Goal: Information Seeking & Learning: Compare options

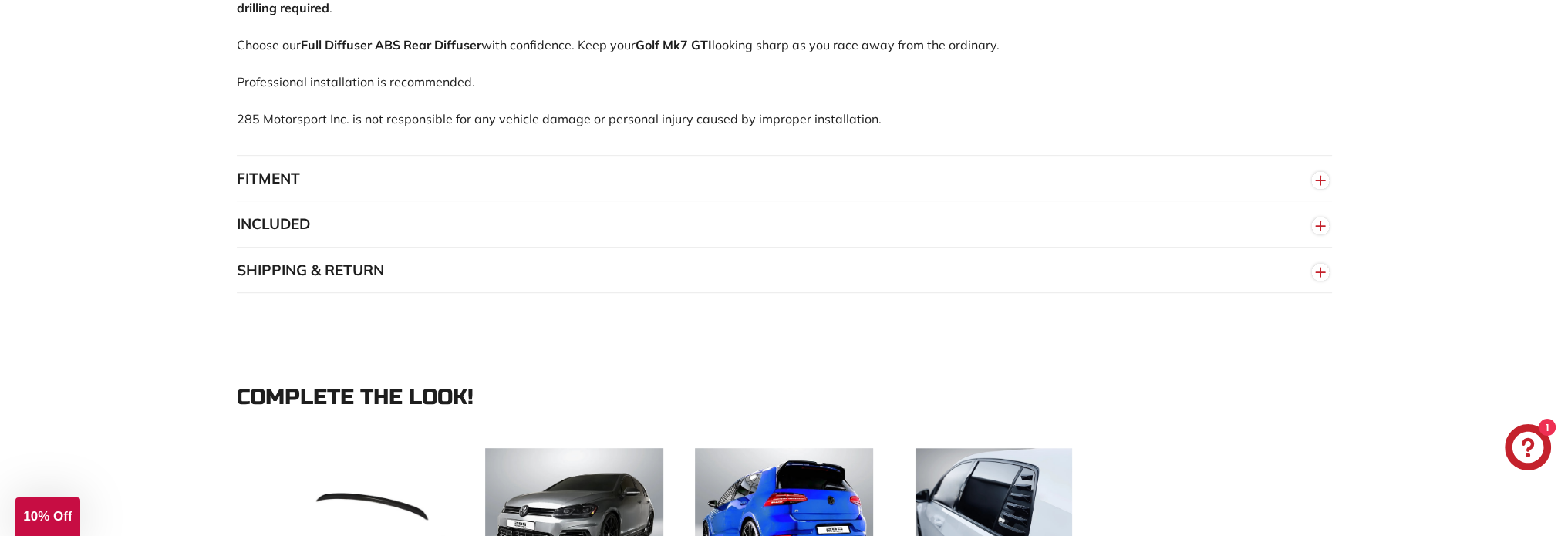
scroll to position [1233, 0]
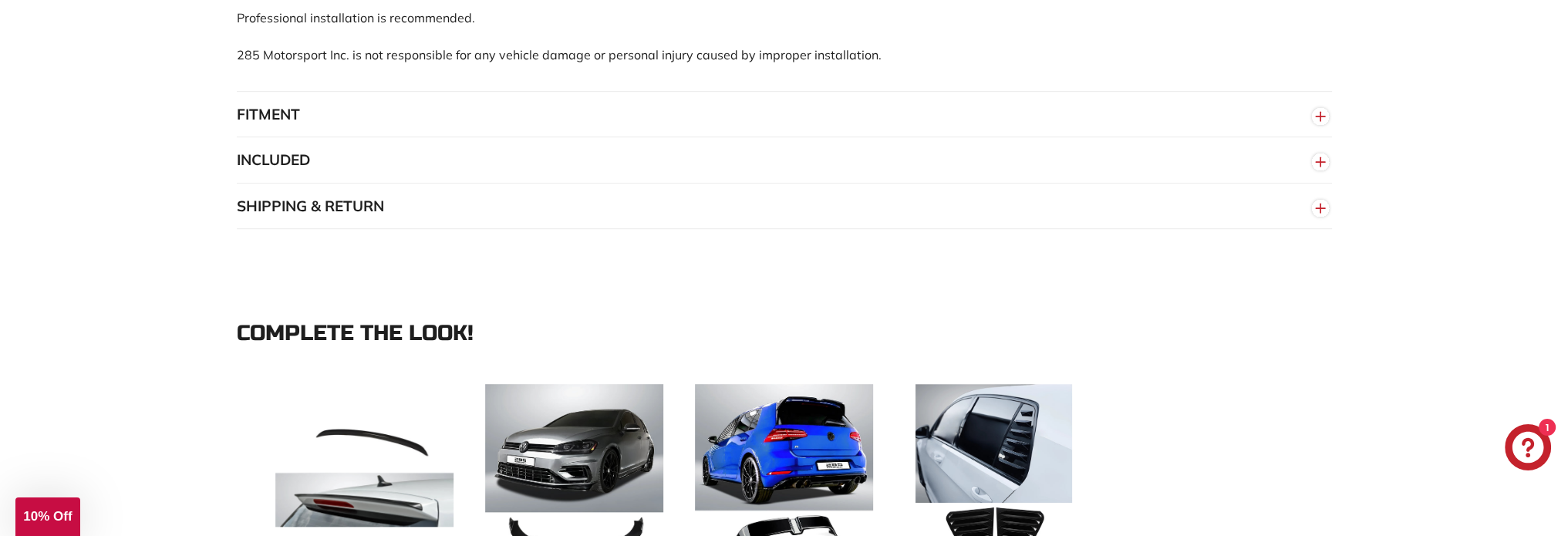
click at [1224, 132] on button "FITMENT" at bounding box center [784, 115] width 1095 height 46
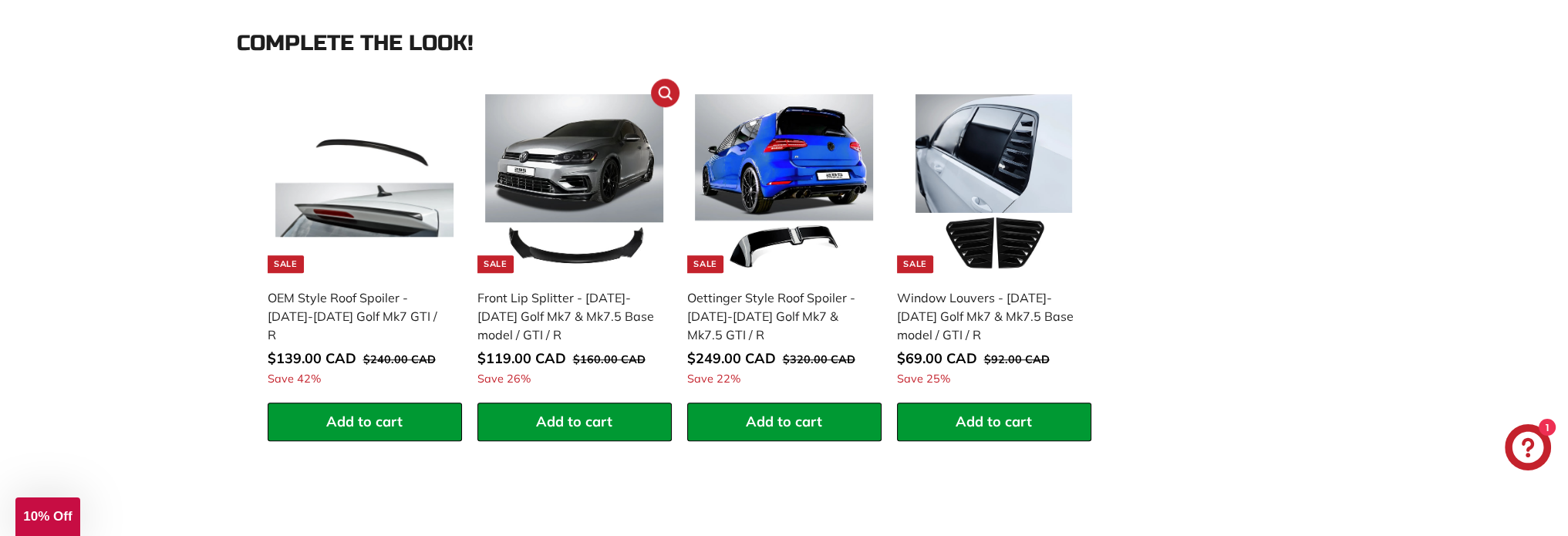
scroll to position [1619, 0]
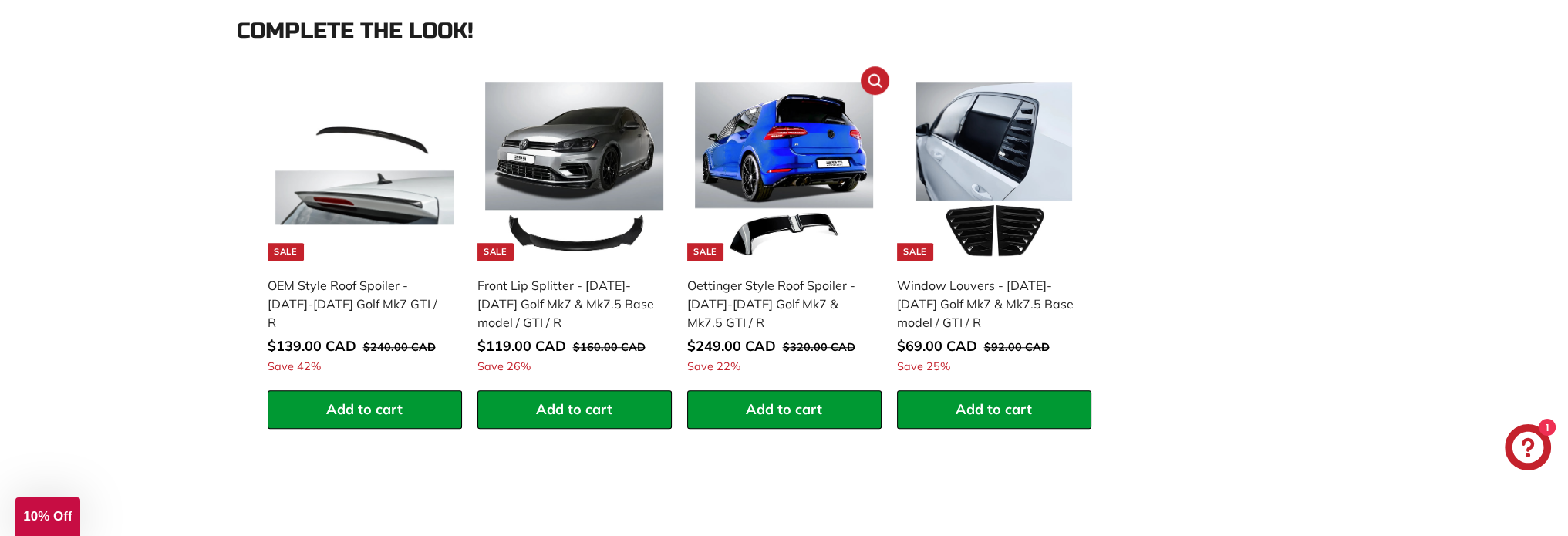
click at [798, 160] on img at bounding box center [784, 171] width 179 height 179
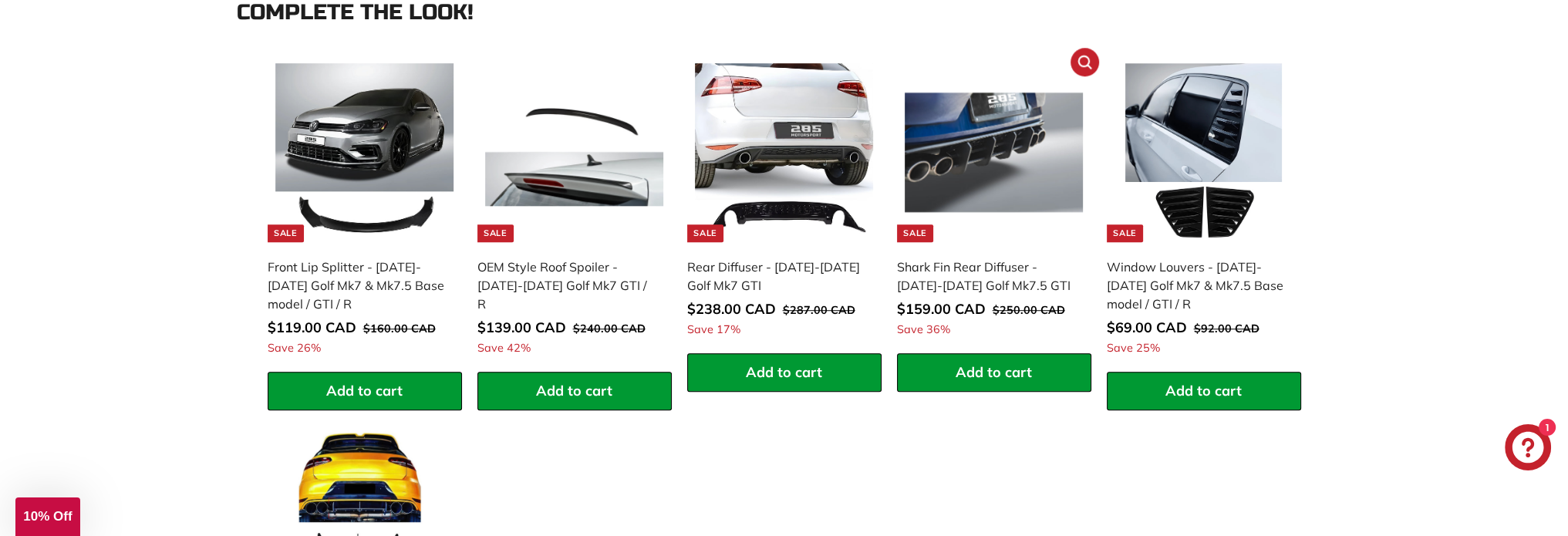
scroll to position [1465, 0]
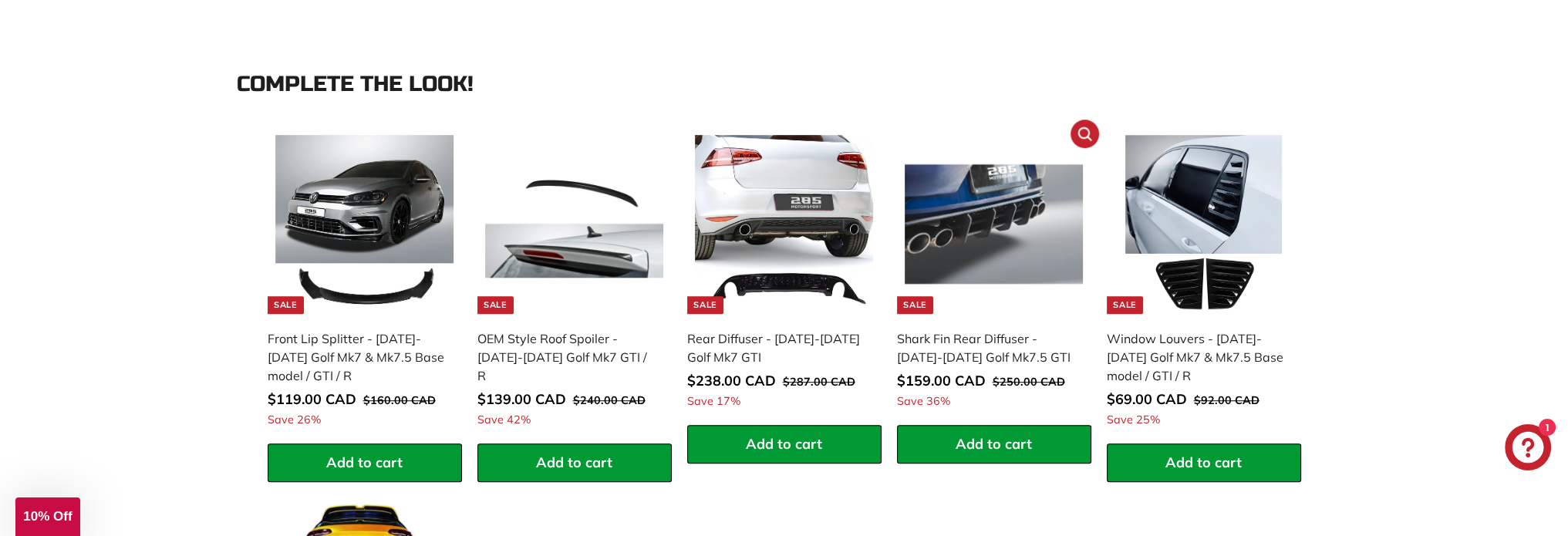
click at [989, 242] on img at bounding box center [994, 224] width 179 height 179
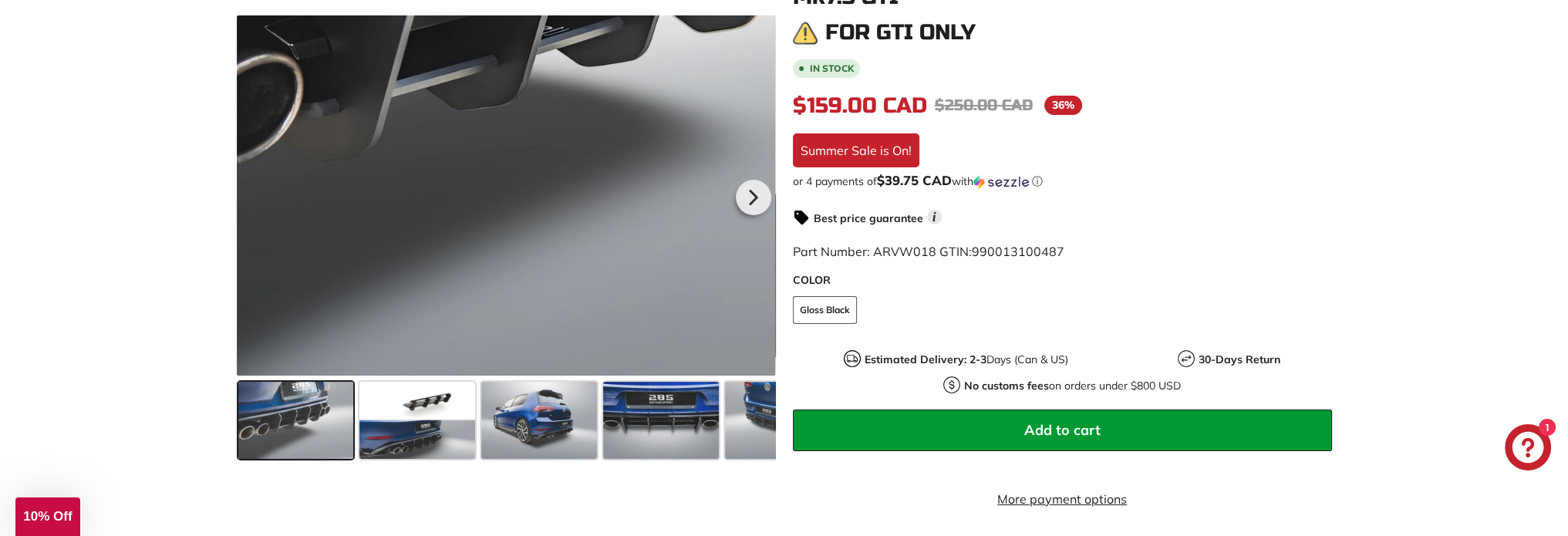
scroll to position [308, 0]
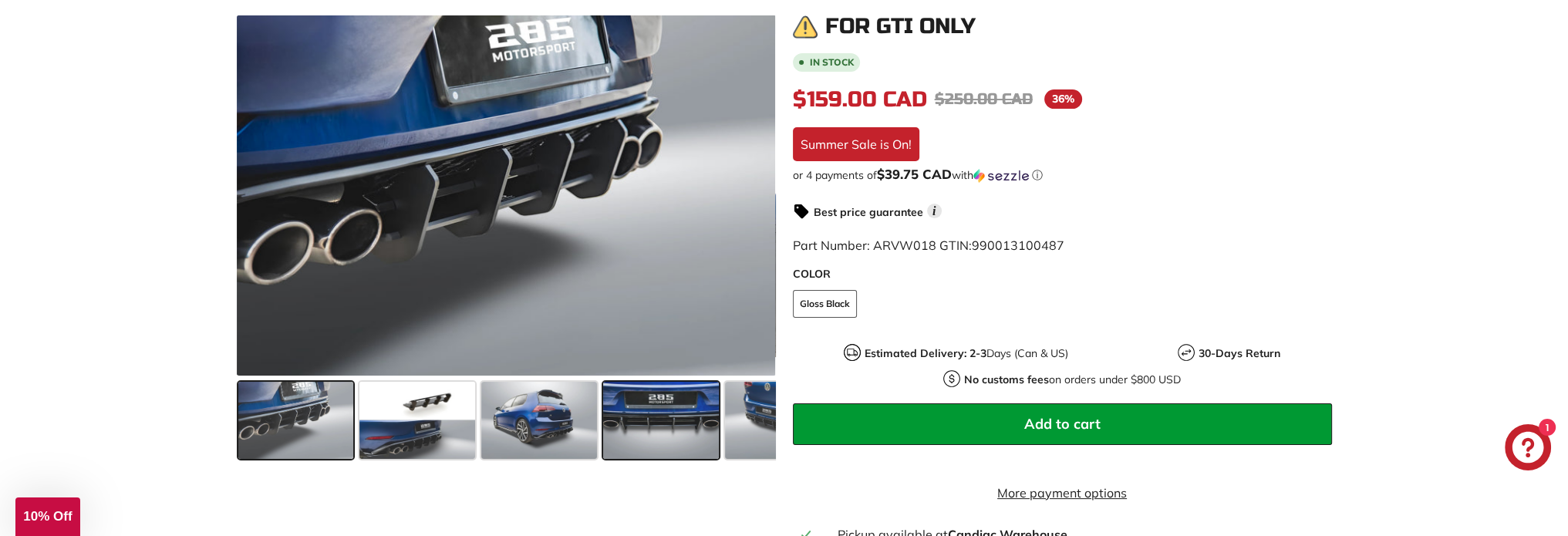
click at [668, 415] on span at bounding box center [661, 420] width 116 height 77
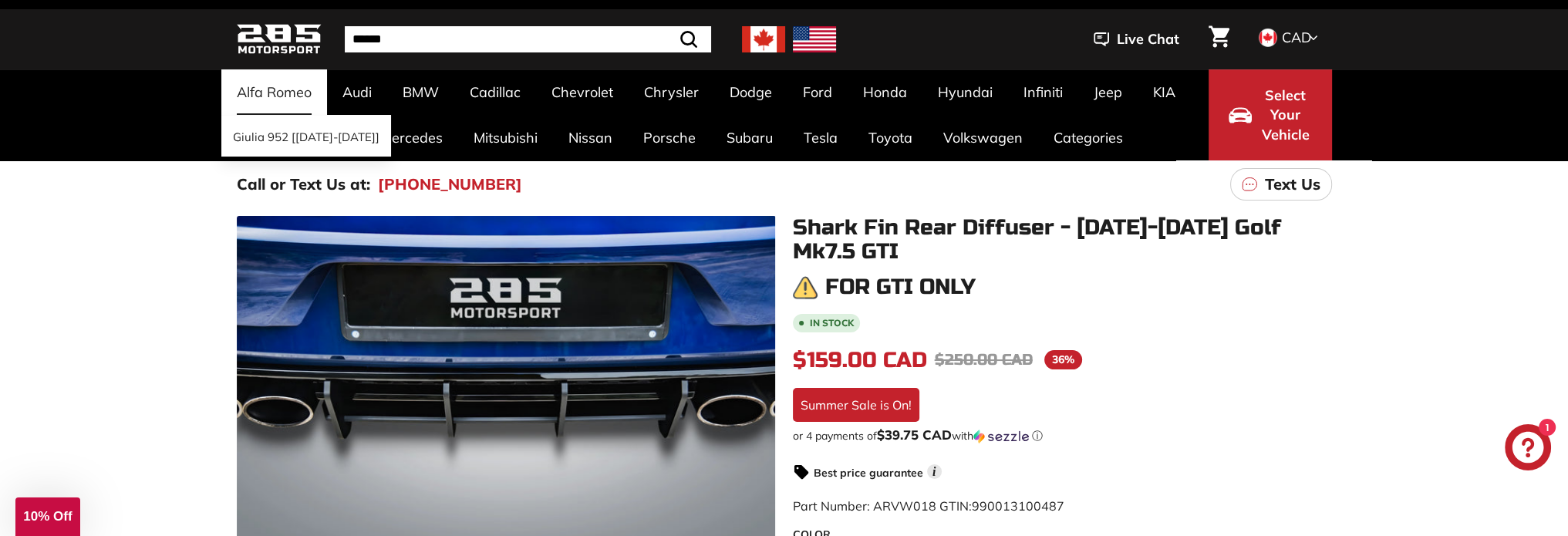
scroll to position [0, 0]
